Goal: Navigation & Orientation: Find specific page/section

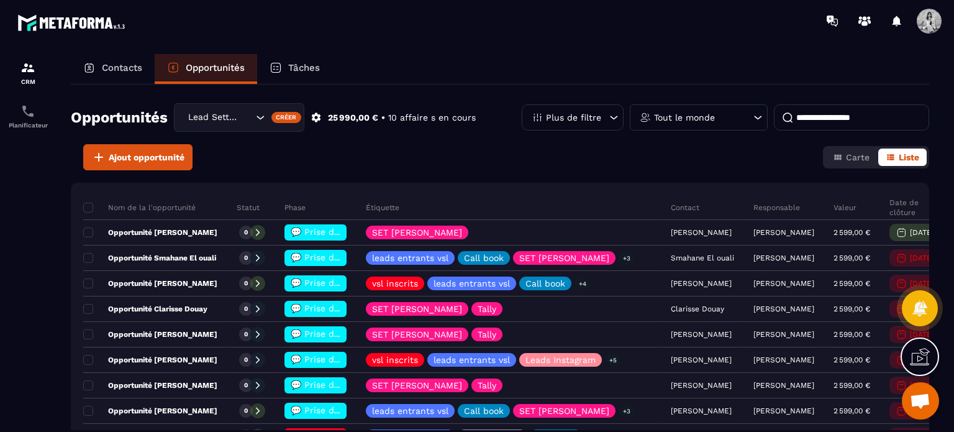
click at [722, 125] on div "Tout le monde" at bounding box center [699, 117] width 138 height 26
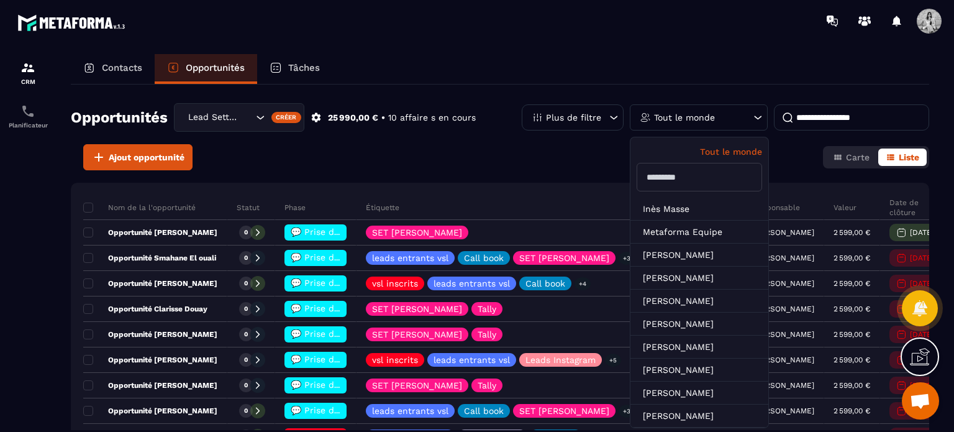
click at [688, 180] on input "text" at bounding box center [699, 177] width 125 height 29
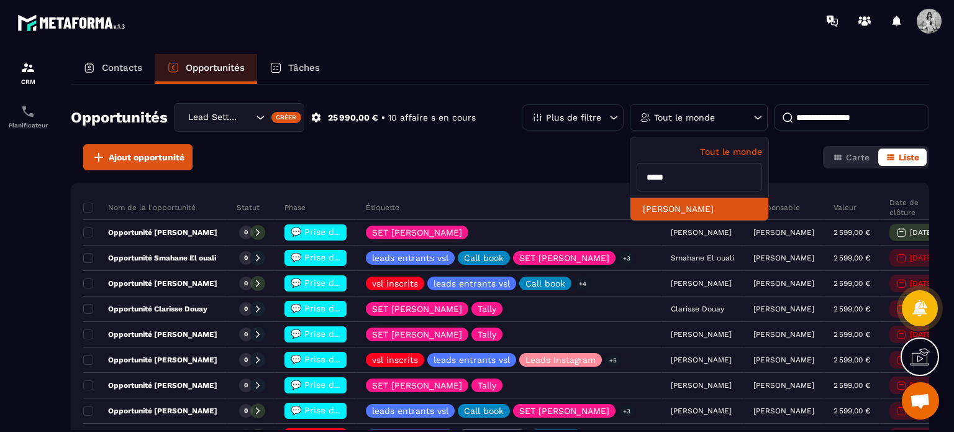
type input "*****"
click at [684, 201] on li "[PERSON_NAME]" at bounding box center [699, 208] width 138 height 23
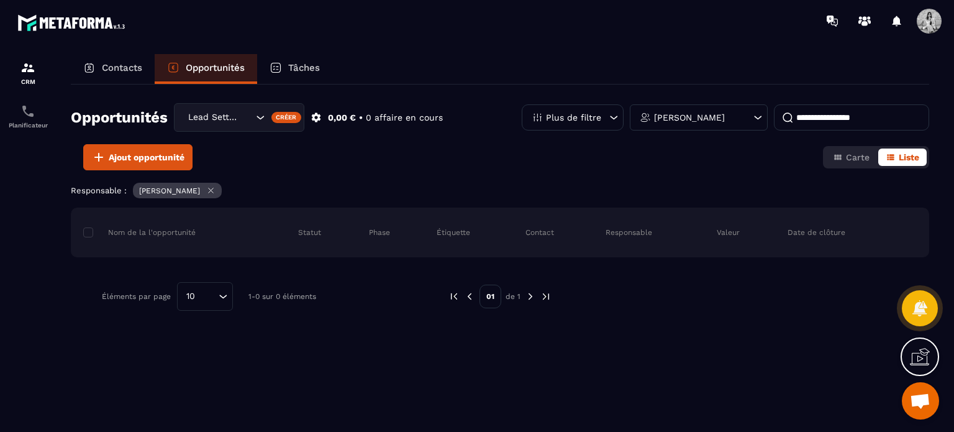
click at [301, 76] on div "Tâches" at bounding box center [294, 69] width 75 height 30
click at [298, 73] on div "Tâches" at bounding box center [294, 69] width 75 height 30
click at [286, 66] on div "Tâches" at bounding box center [294, 69] width 75 height 30
click at [112, 71] on p "Contacts" at bounding box center [122, 67] width 40 height 11
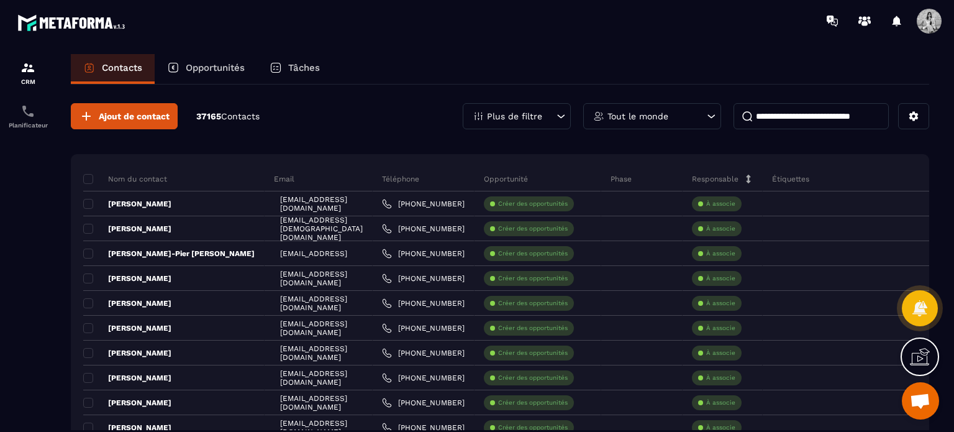
click at [308, 61] on div "Tâches" at bounding box center [294, 69] width 75 height 30
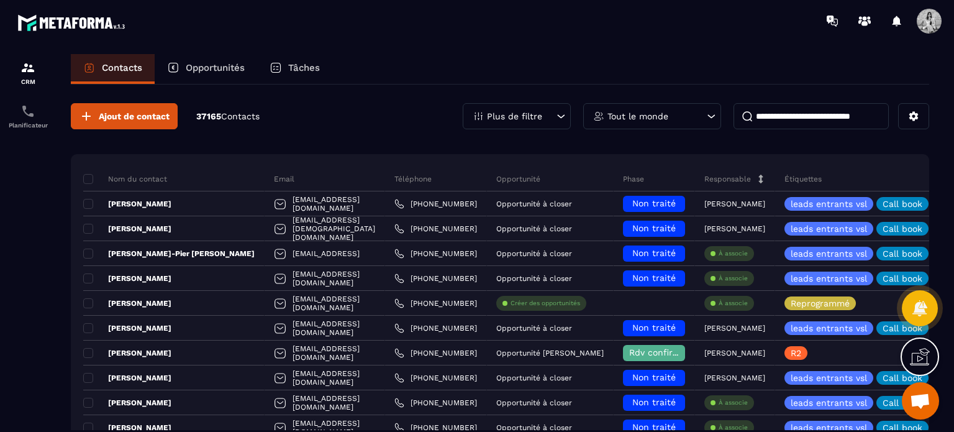
click at [314, 60] on div "Tâches" at bounding box center [294, 69] width 75 height 30
click at [930, 24] on span at bounding box center [929, 21] width 25 height 25
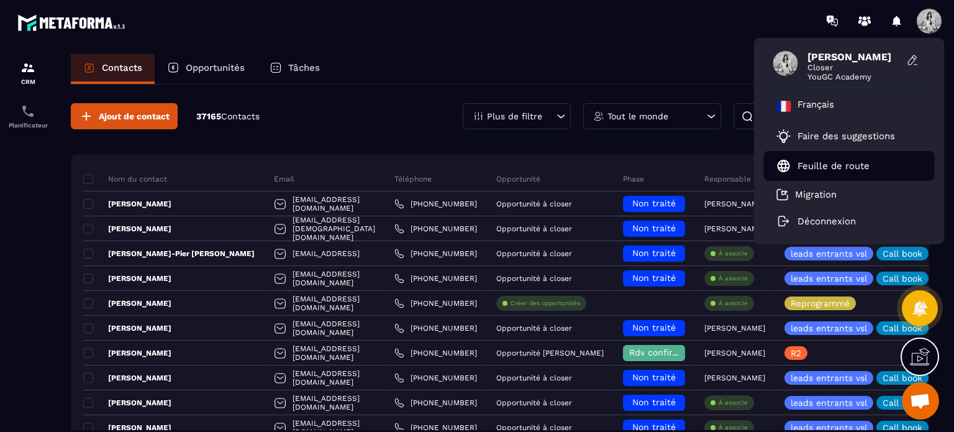
click at [829, 168] on p "Feuille de route" at bounding box center [833, 165] width 72 height 11
click at [686, 27] on div "[PERSON_NAME] Closer YouGC Academy Français Faire des suggestions Feuille de ro…" at bounding box center [550, 21] width 808 height 42
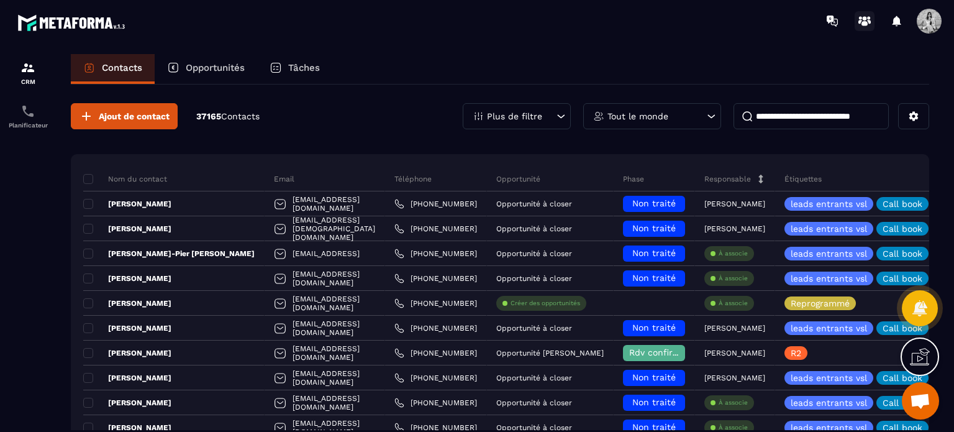
click at [865, 18] on circle at bounding box center [865, 18] width 4 height 4
click at [24, 73] on img at bounding box center [27, 67] width 15 height 15
click at [25, 126] on p "Planificateur" at bounding box center [28, 125] width 50 height 7
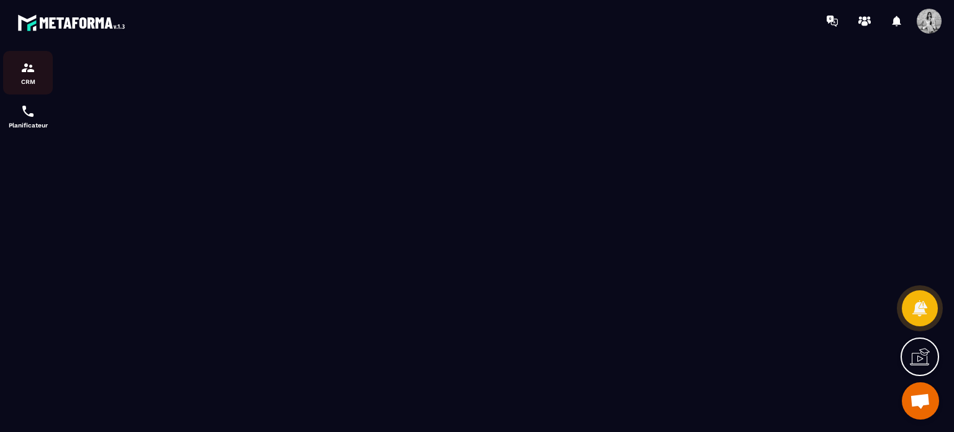
click at [30, 73] on img at bounding box center [27, 67] width 15 height 15
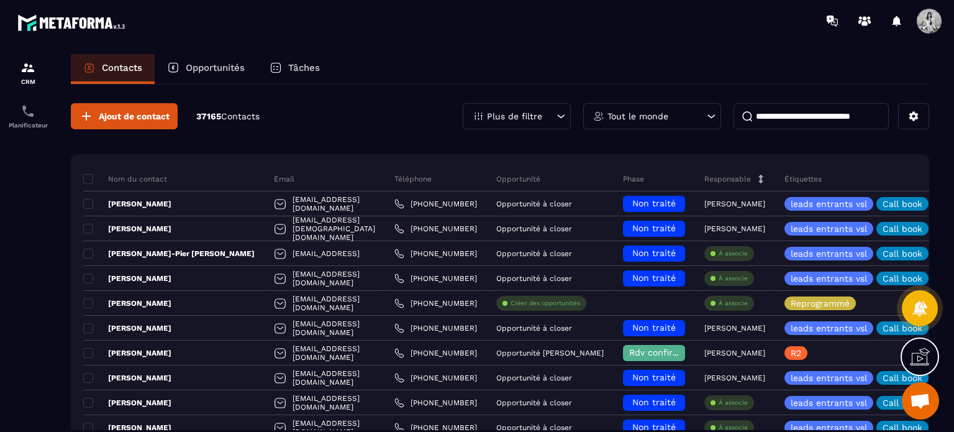
click at [63, 14] on img at bounding box center [73, 22] width 112 height 23
click at [922, 357] on icon at bounding box center [920, 357] width 20 height 20
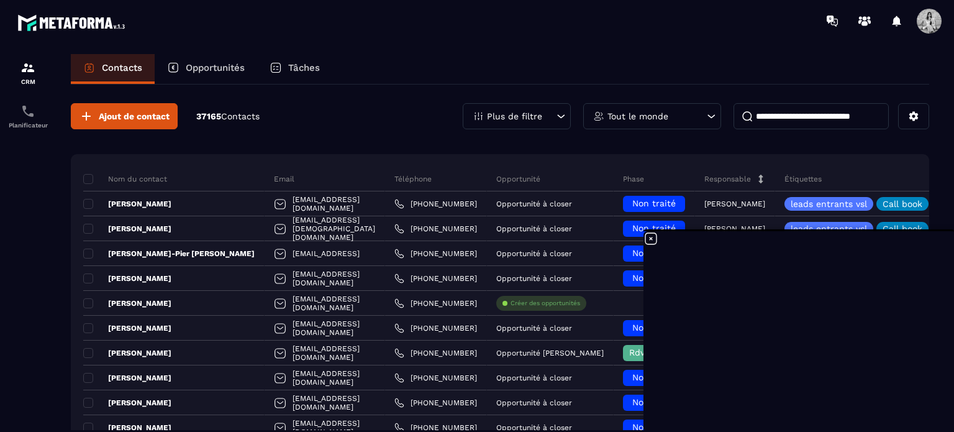
click at [650, 238] on icon at bounding box center [650, 238] width 11 height 11
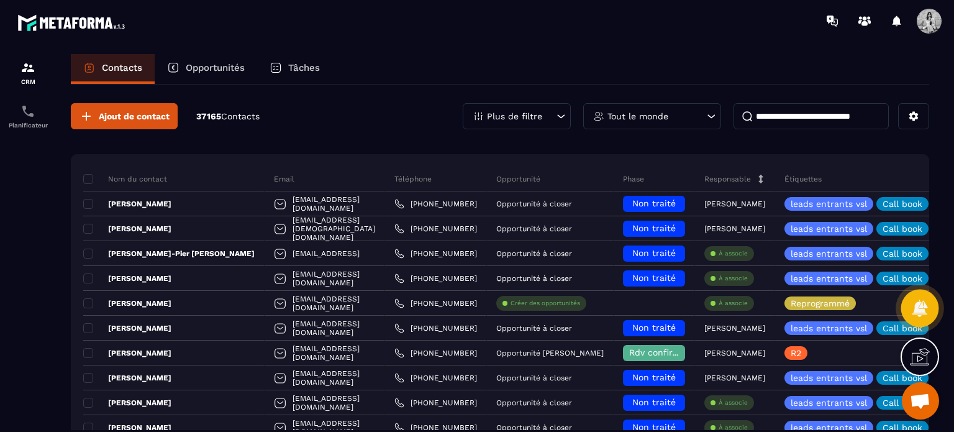
click at [923, 310] on icon at bounding box center [920, 307] width 16 height 17
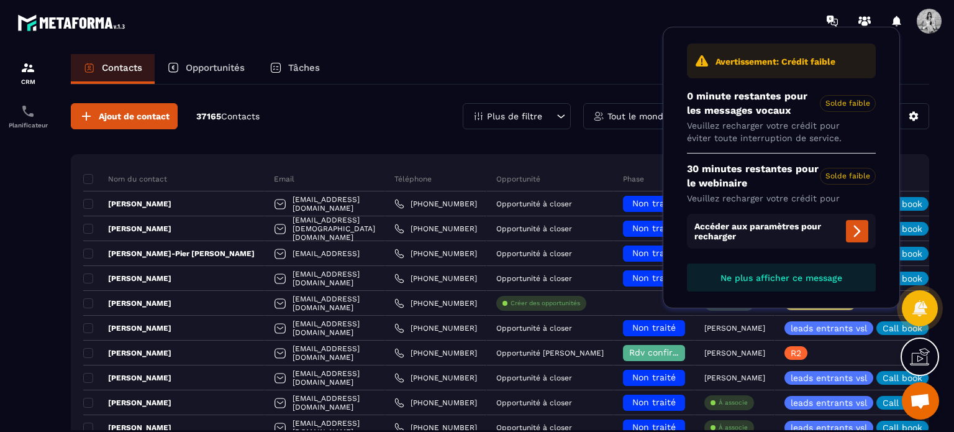
click at [820, 273] on span "Ne plus afficher ce message" at bounding box center [781, 278] width 122 height 10
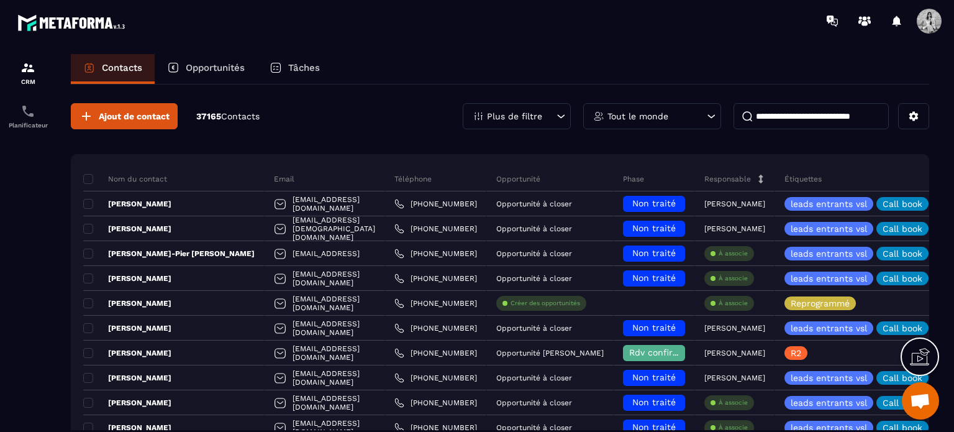
click at [926, 401] on span "Ouvrir le chat" at bounding box center [920, 401] width 20 height 17
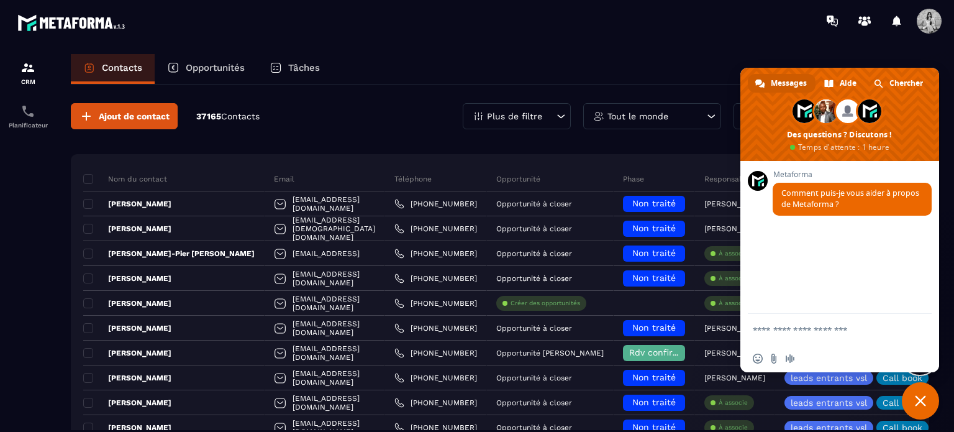
click at [774, 55] on div "Contacts Opportunités Tâches" at bounding box center [500, 69] width 858 height 30
click at [913, 401] on span "Fermer le chat" at bounding box center [920, 400] width 37 height 37
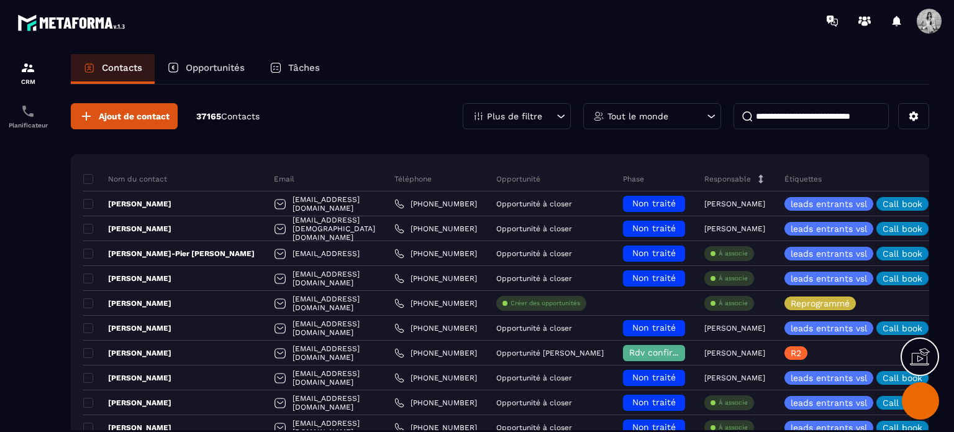
click at [918, 363] on icon at bounding box center [920, 357] width 20 height 20
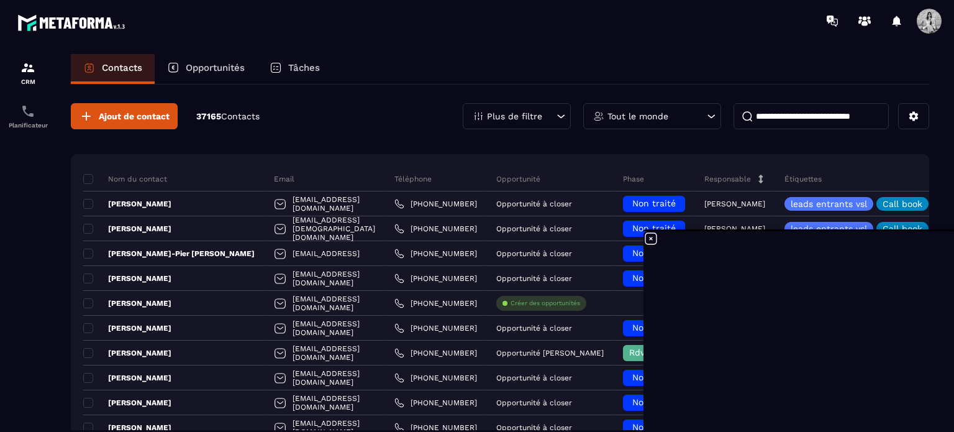
click at [199, 70] on p "Opportunités" at bounding box center [215, 67] width 59 height 11
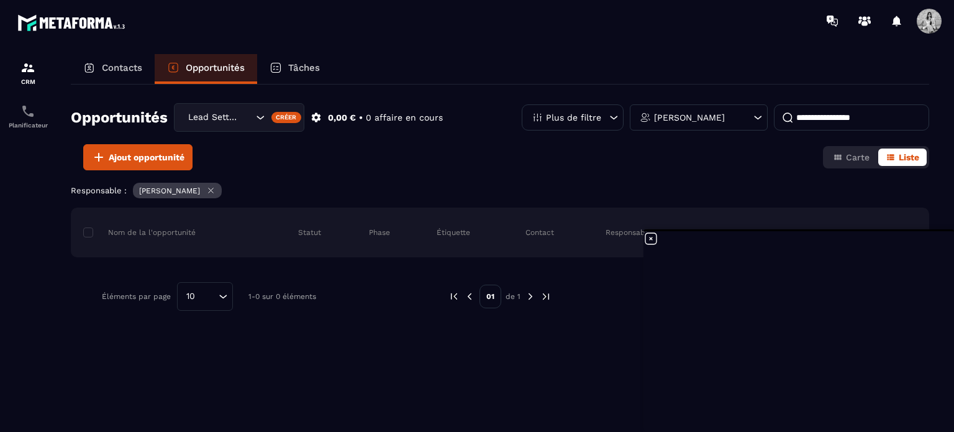
click at [261, 115] on icon "Search for option" at bounding box center [260, 117] width 12 height 12
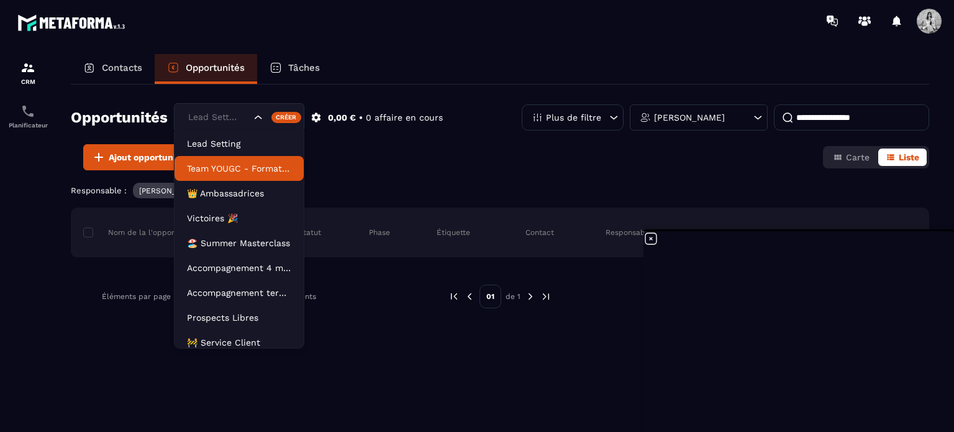
click at [261, 171] on p "Team YOUGC - Formations" at bounding box center [239, 168] width 104 height 12
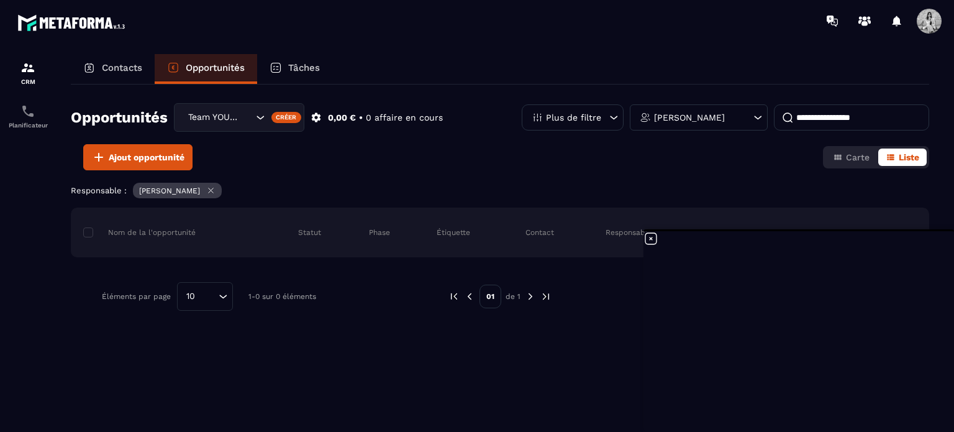
click at [260, 112] on icon "Search for option" at bounding box center [260, 117] width 12 height 12
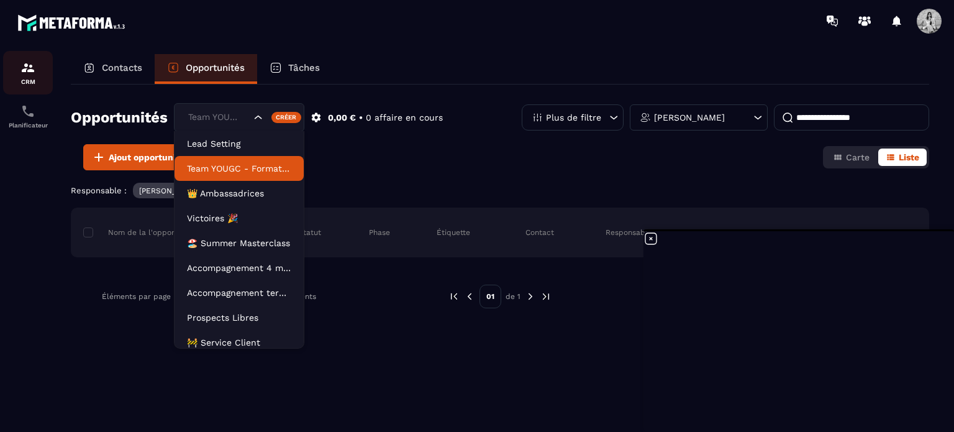
click at [35, 69] on img at bounding box center [27, 67] width 15 height 15
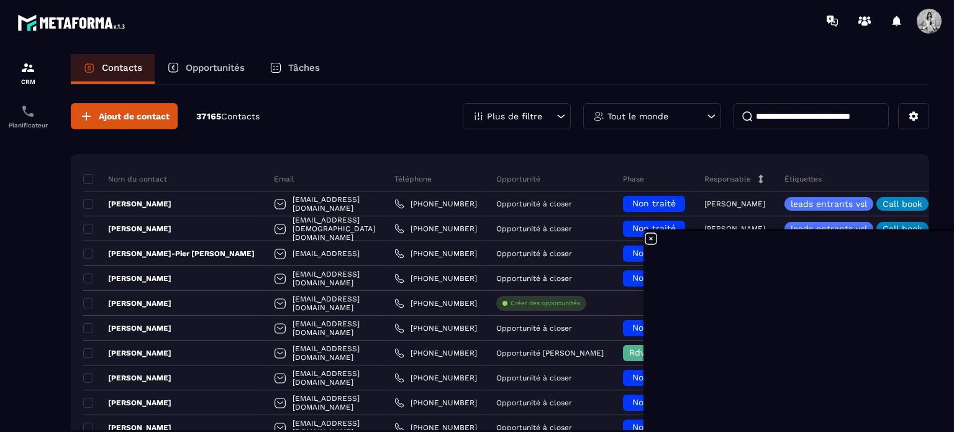
click at [648, 239] on icon at bounding box center [650, 238] width 15 height 15
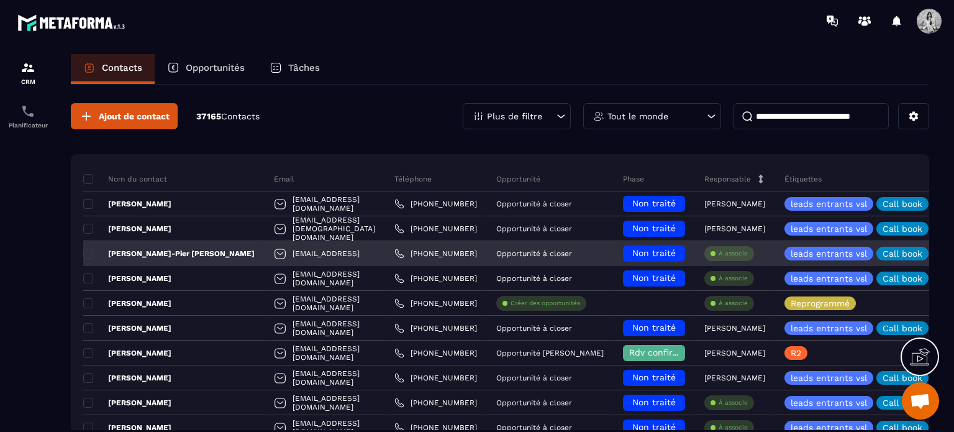
click at [157, 253] on p "[PERSON_NAME]-Pier [PERSON_NAME]" at bounding box center [168, 253] width 171 height 10
click at [155, 250] on p "[PERSON_NAME]-Pier [PERSON_NAME]" at bounding box center [168, 253] width 171 height 10
click at [320, 254] on div "[EMAIL_ADDRESS]" at bounding box center [325, 253] width 120 height 25
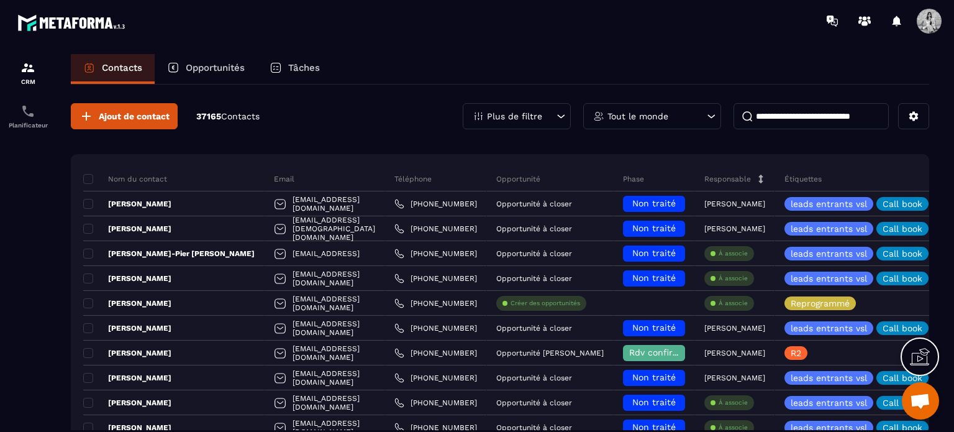
click at [895, 46] on section "CRM Planificateur Contacts Opportunités Tâches Ajout de contact 37165 Contacts …" at bounding box center [477, 254] width 954 height 425
click at [550, 114] on div "Plus de filtre" at bounding box center [517, 116] width 108 height 26
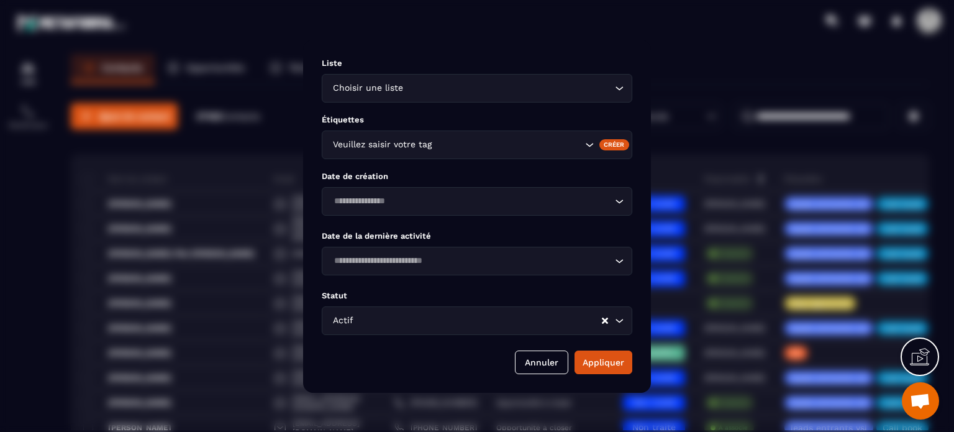
click at [488, 53] on div "Liste Choisir une liste Loading... Étiquettes Veuillez saisir votre tag Créer D…" at bounding box center [477, 216] width 348 height 353
click at [545, 347] on div "Liste Choisir une liste Loading... Étiquettes Veuillez saisir votre tag Créer D…" at bounding box center [477, 216] width 348 height 353
click at [547, 357] on button "Annuler" at bounding box center [541, 362] width 53 height 24
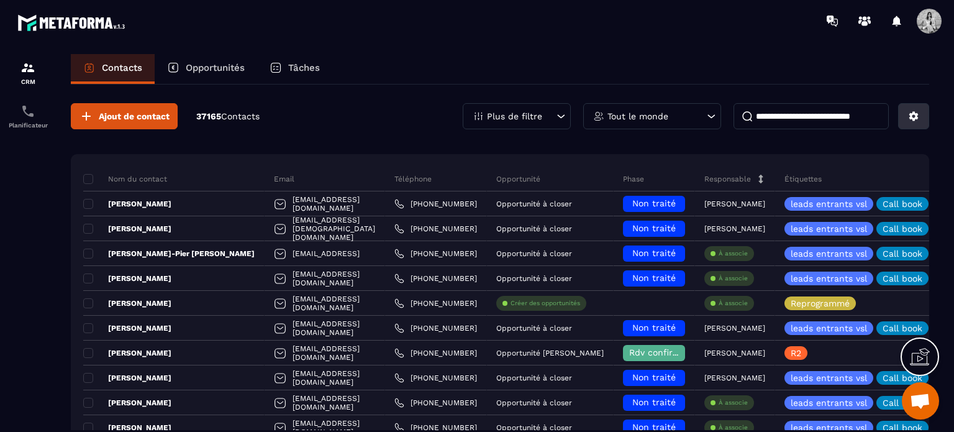
click at [923, 114] on button at bounding box center [913, 116] width 31 height 26
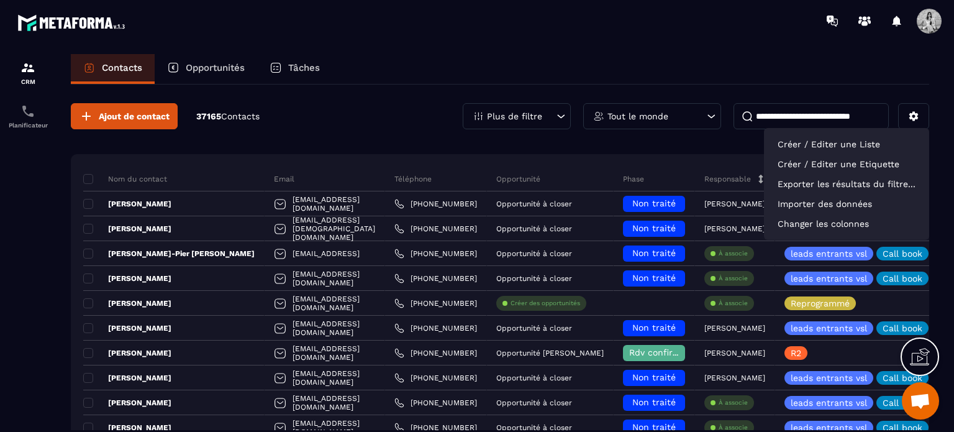
drag, startPoint x: 722, startPoint y: 50, endPoint x: 720, endPoint y: 60, distance: 9.5
click at [720, 60] on section "CRM Planificateur Contacts Opportunités Tâches Ajout de contact 37165 Contacts …" at bounding box center [477, 254] width 954 height 425
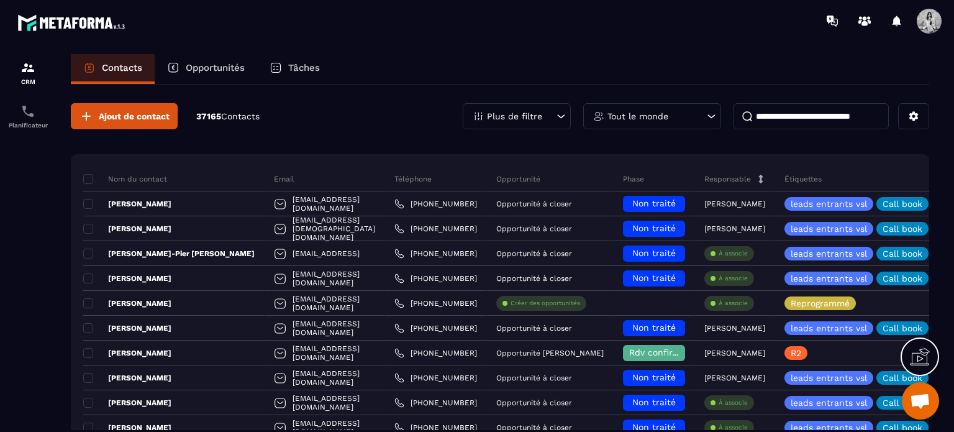
click at [206, 74] on div "Opportunités" at bounding box center [206, 69] width 102 height 30
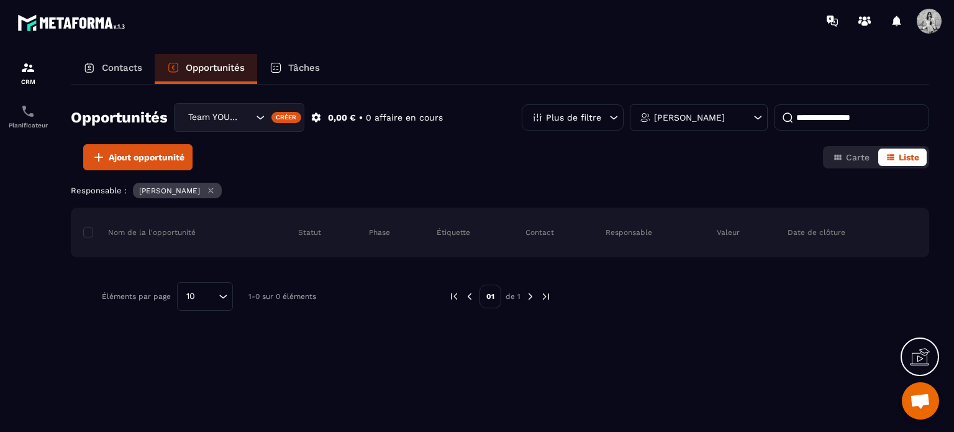
click at [118, 71] on p "Contacts" at bounding box center [122, 67] width 40 height 11
